Goal: Information Seeking & Learning: Learn about a topic

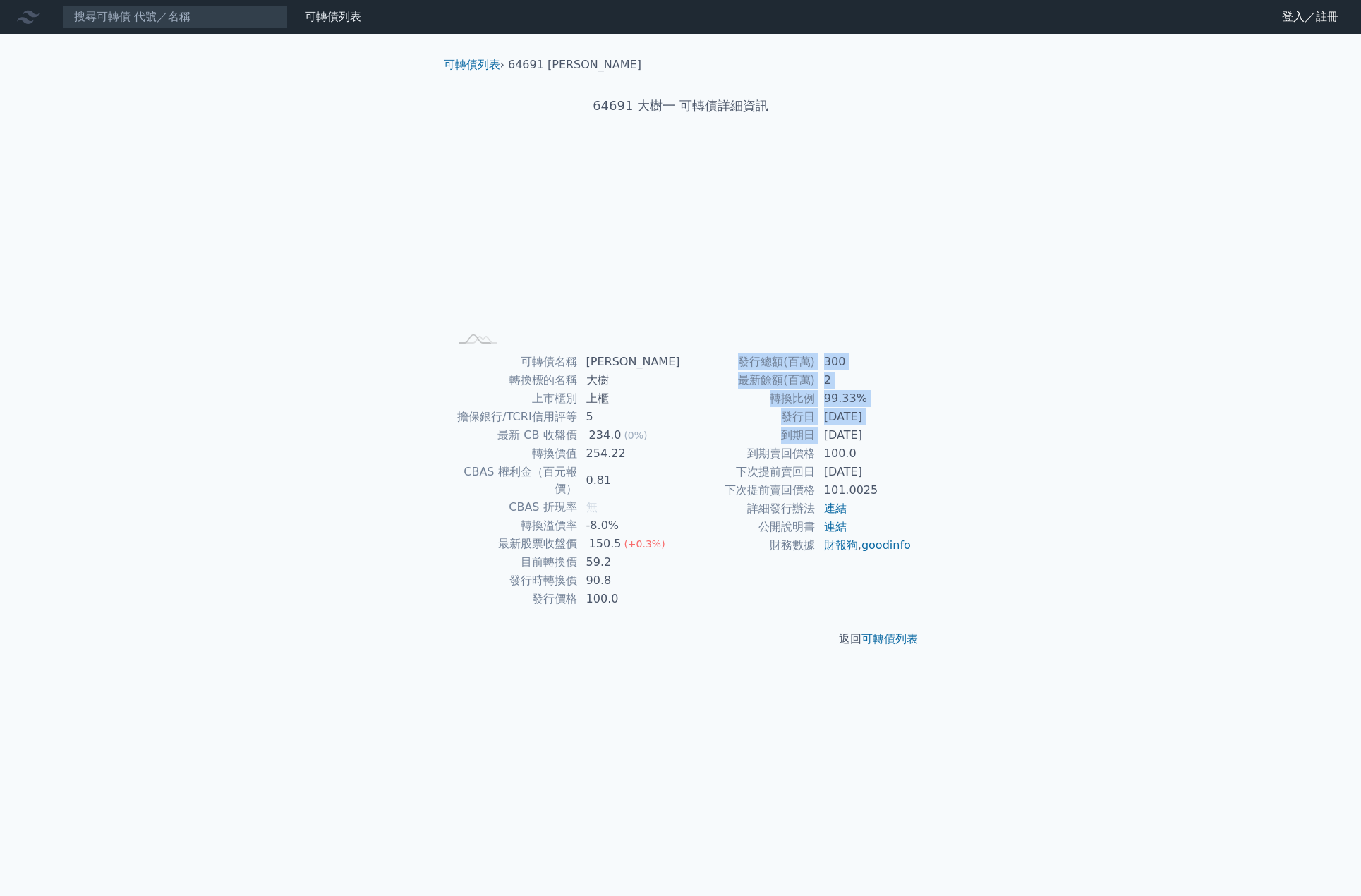
drag, startPoint x: 818, startPoint y: 431, endPoint x: 921, endPoint y: 427, distance: 103.1
click at [921, 427] on div "可轉債名稱 大樹一 轉換標的名稱 大樹 上市櫃別 上櫃 擔保銀行/TCRI信用評等 5 最新 CB 收盤價 234.0 (0%) 轉換價值 254.22 CB…" at bounding box center [681, 479] width 497 height 255
click at [836, 515] on link "連結" at bounding box center [835, 509] width 23 height 14
